Goal: Navigation & Orientation: Find specific page/section

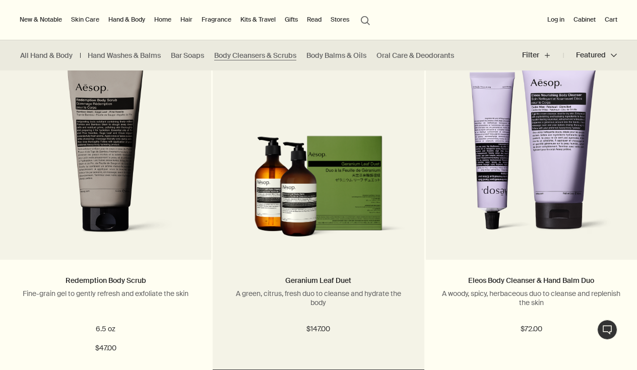
scroll to position [1024, 0]
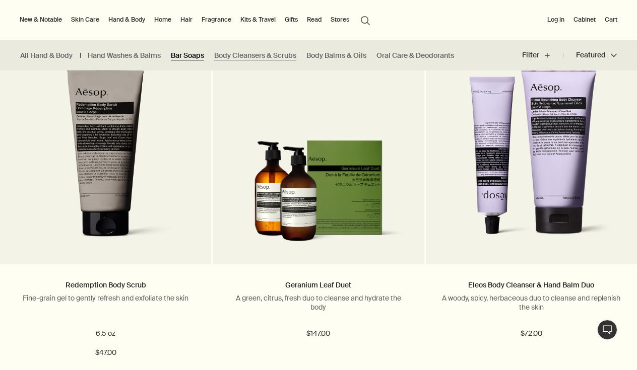
click at [199, 54] on link "Bar Soaps" at bounding box center [187, 56] width 33 height 10
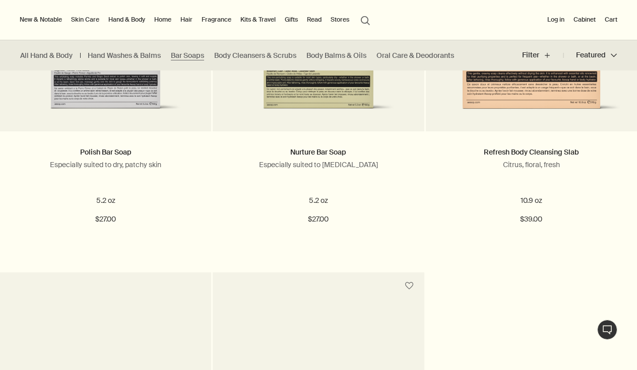
scroll to position [416, 0]
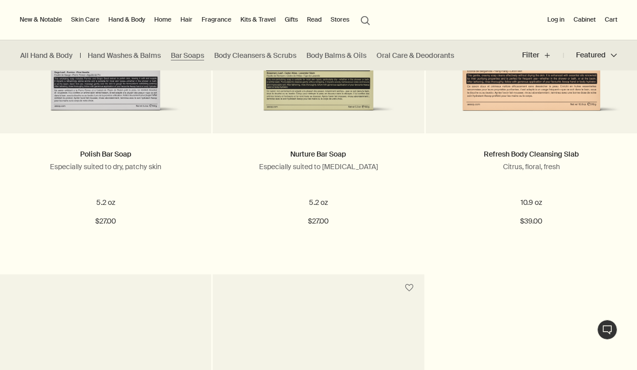
click at [245, 60] on ul "All Hand & Body Hand Washes & Balms Bar Soaps Body Cleansers & Scrubs Body Balm…" at bounding box center [239, 55] width 479 height 30
click at [248, 57] on link "Body Cleansers & Scrubs" at bounding box center [255, 56] width 82 height 10
